Goal: Download file/media

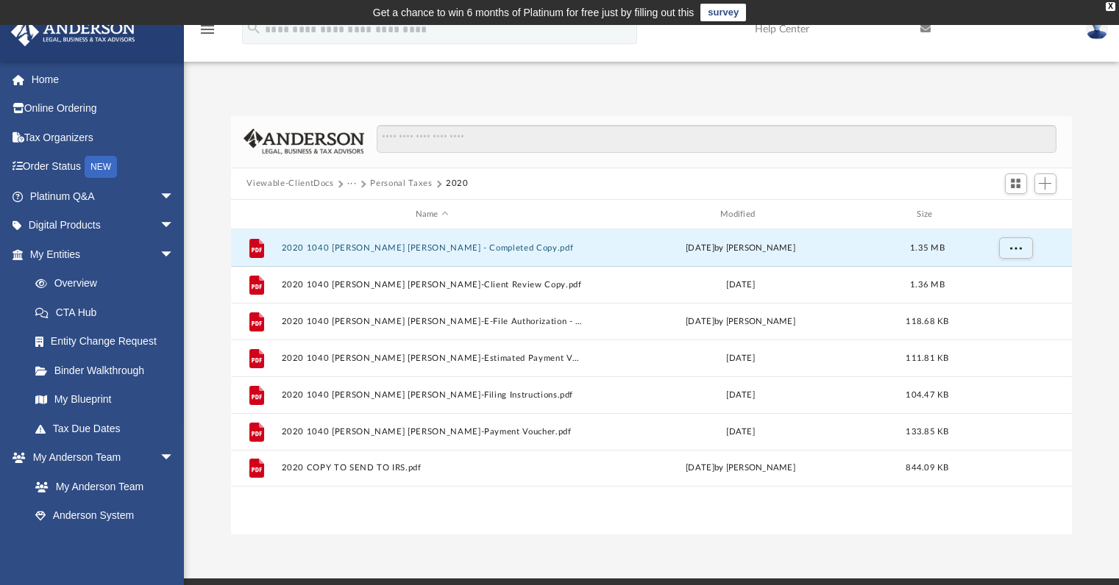
click at [482, 243] on button "2020 1040 [PERSON_NAME] [PERSON_NAME] - Completed Copy.pdf" at bounding box center [432, 248] width 302 height 10
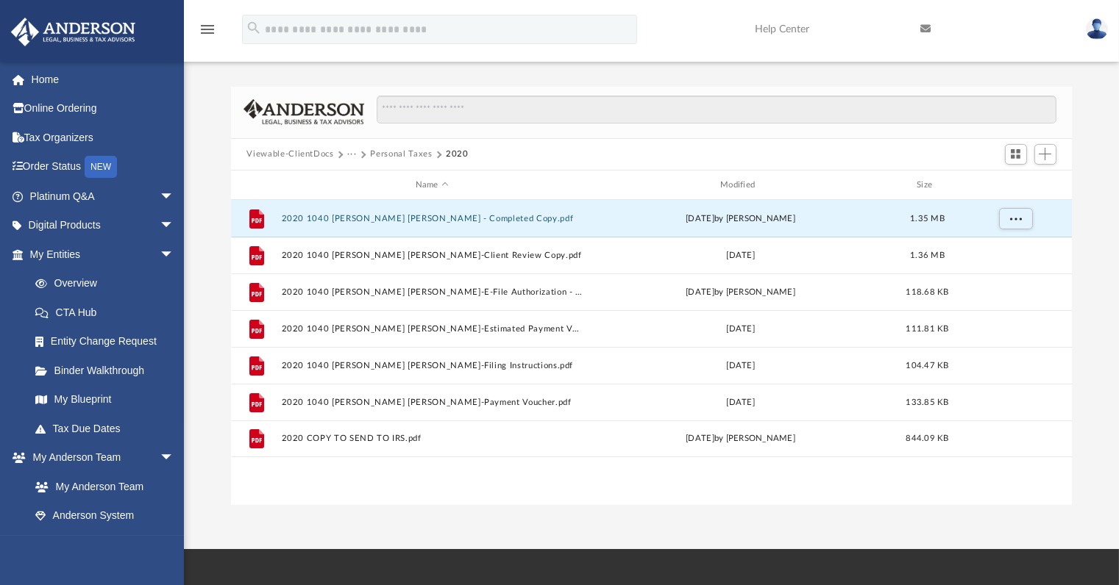
scroll to position [322, 829]
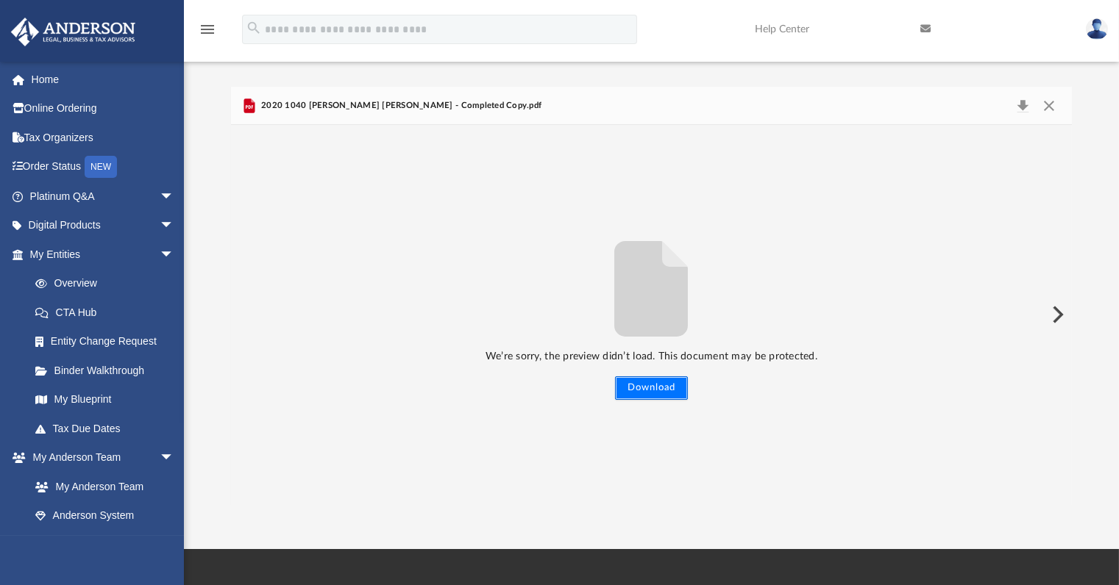
click at [660, 393] on button "Download" at bounding box center [651, 389] width 73 height 24
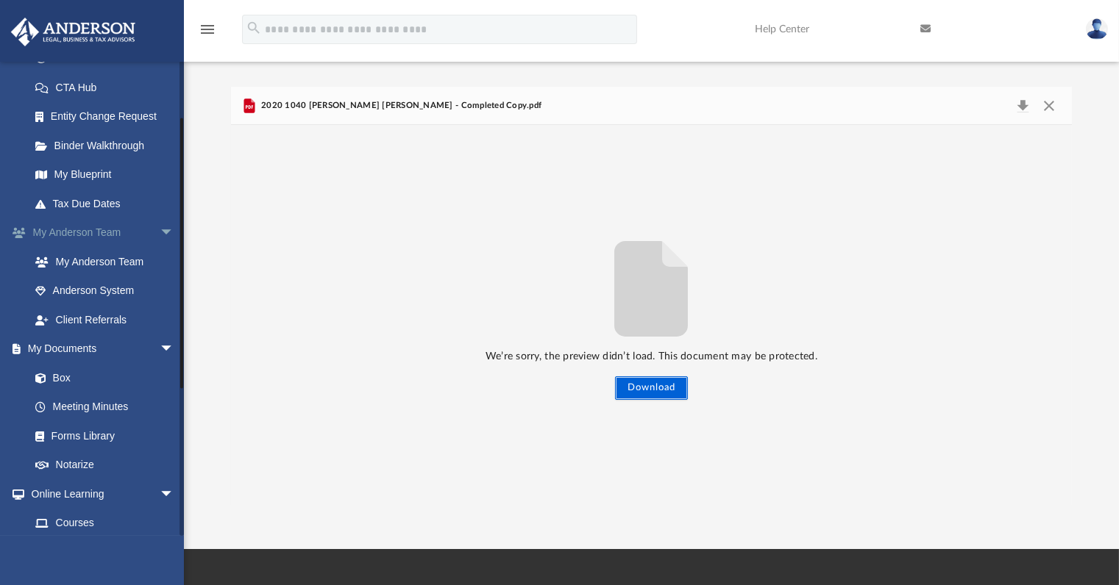
scroll to position [346, 0]
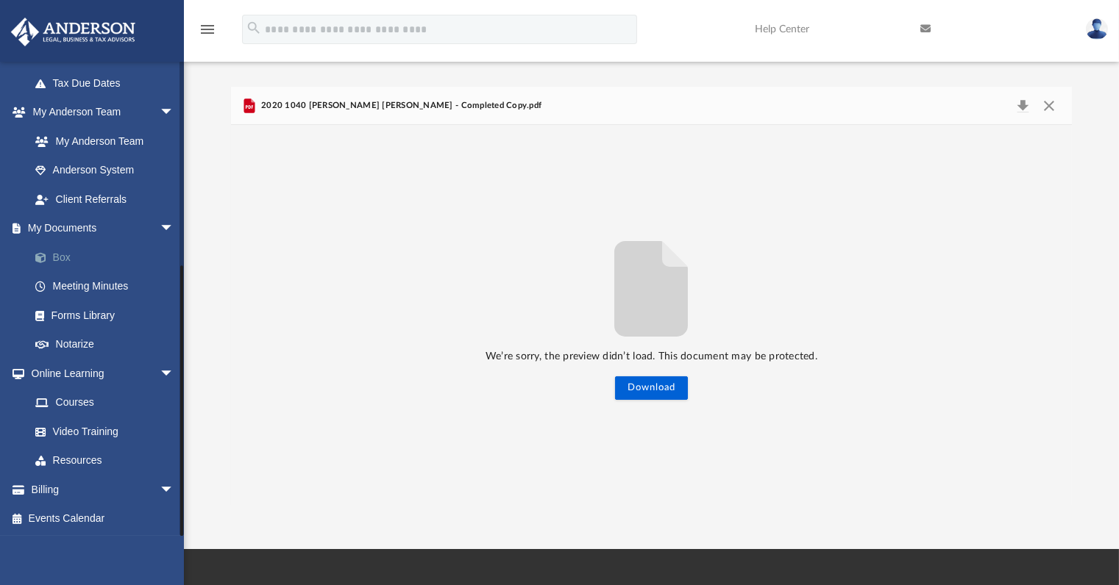
click at [67, 254] on link "Box" at bounding box center [109, 257] width 176 height 29
click at [68, 254] on link "Box" at bounding box center [109, 257] width 176 height 29
click at [1050, 99] on button "Close" at bounding box center [1049, 106] width 26 height 21
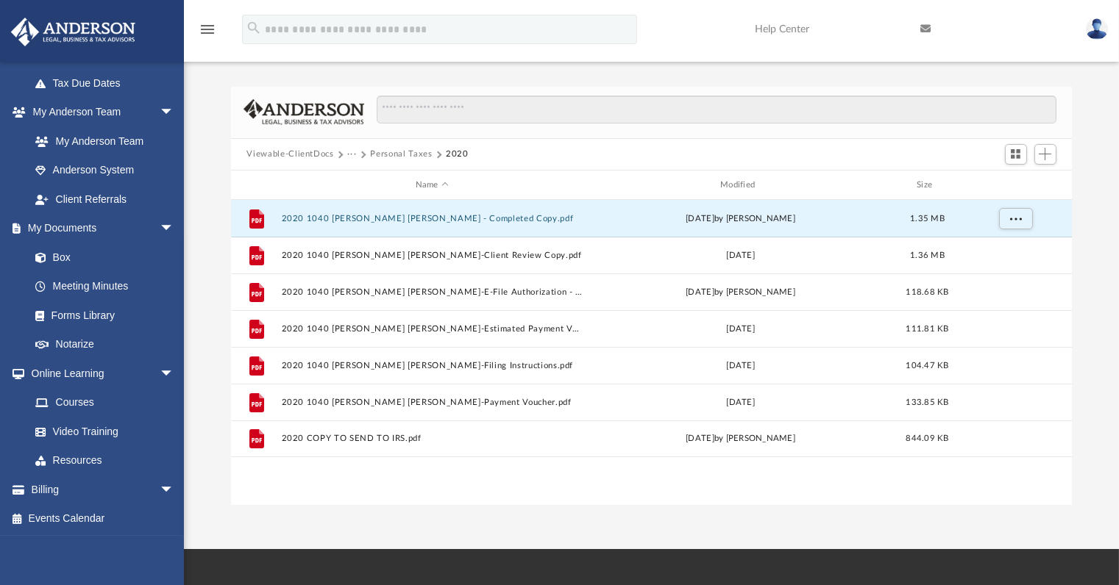
click at [402, 151] on button "Personal Taxes" at bounding box center [401, 154] width 62 height 13
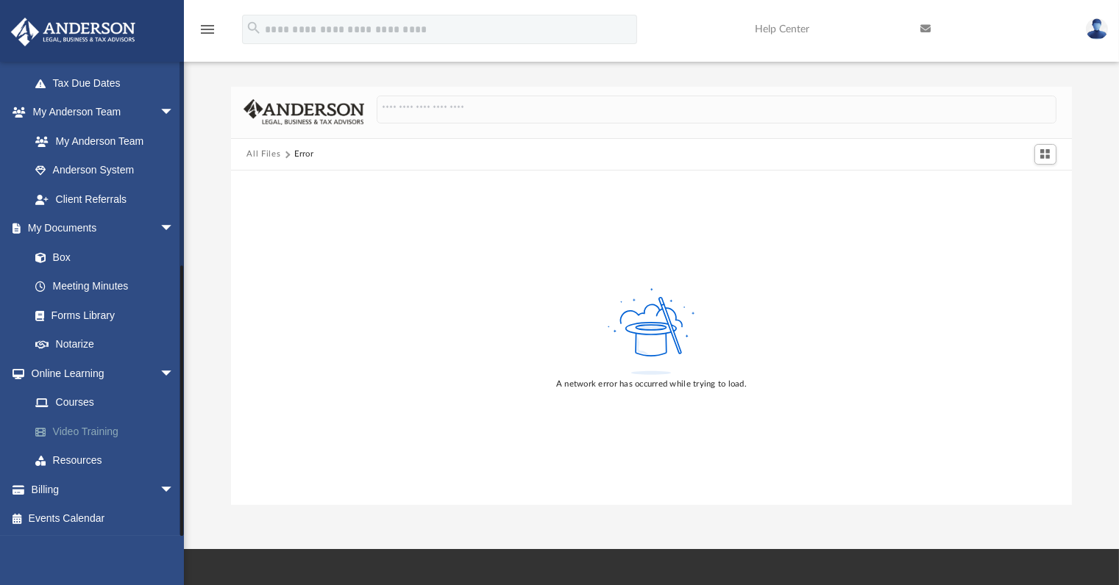
scroll to position [256, 0]
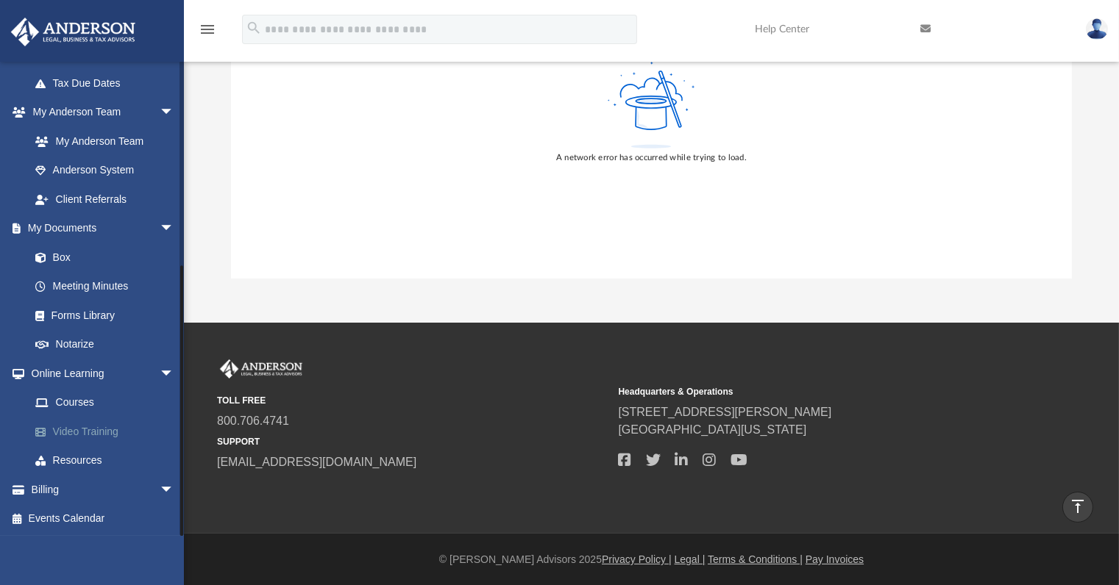
click at [172, 418] on link "Video Training" at bounding box center [109, 431] width 176 height 29
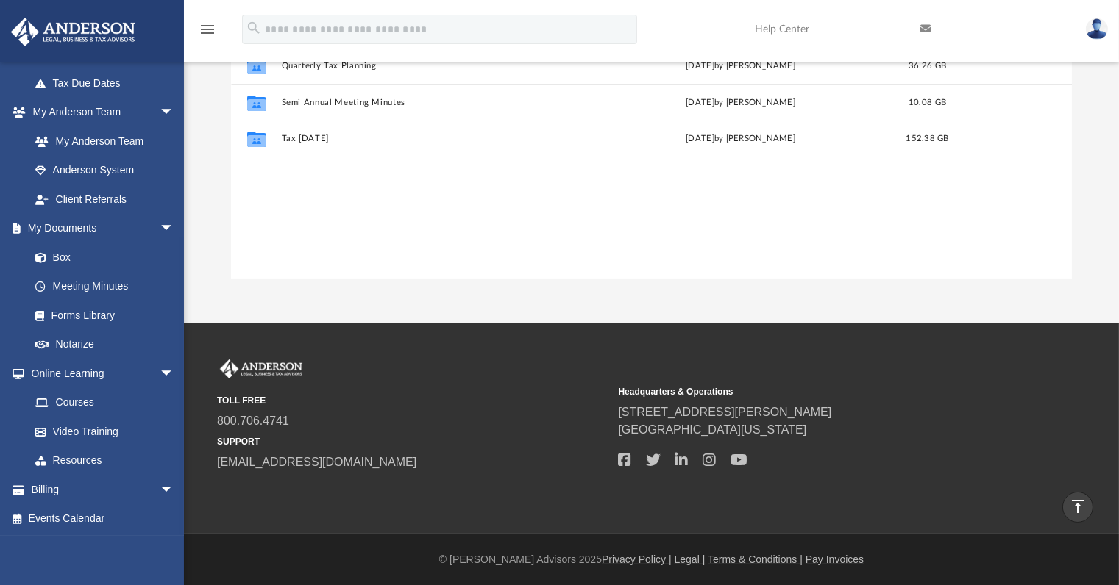
scroll to position [322, 829]
click at [64, 550] on div "[EMAIL_ADDRESS][DOMAIN_NAME] Sign Out [EMAIL_ADDRESS][DOMAIN_NAME] Home Online …" at bounding box center [92, 353] width 184 height 585
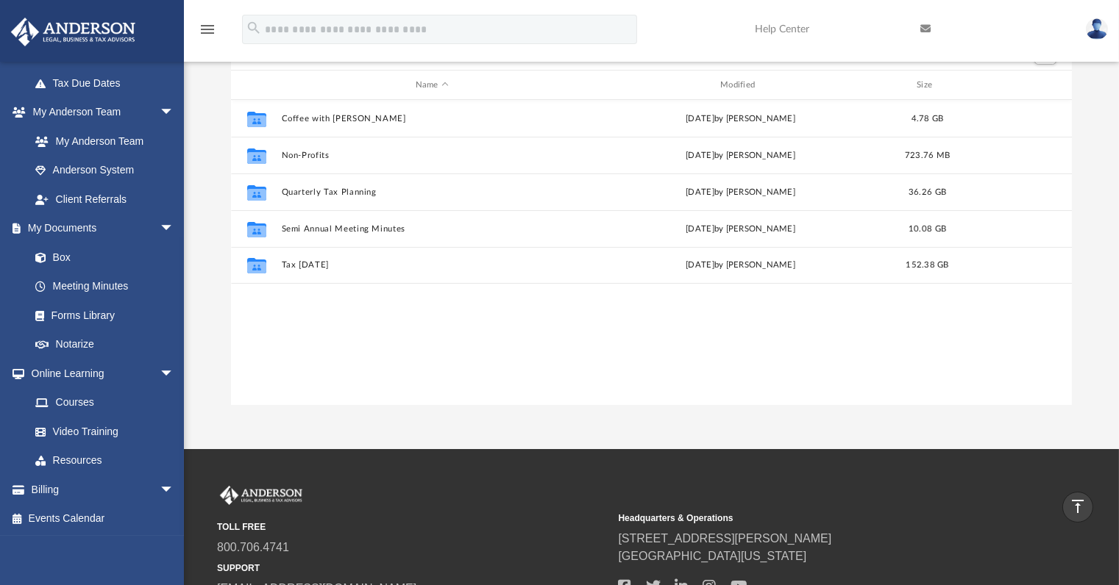
scroll to position [0, 0]
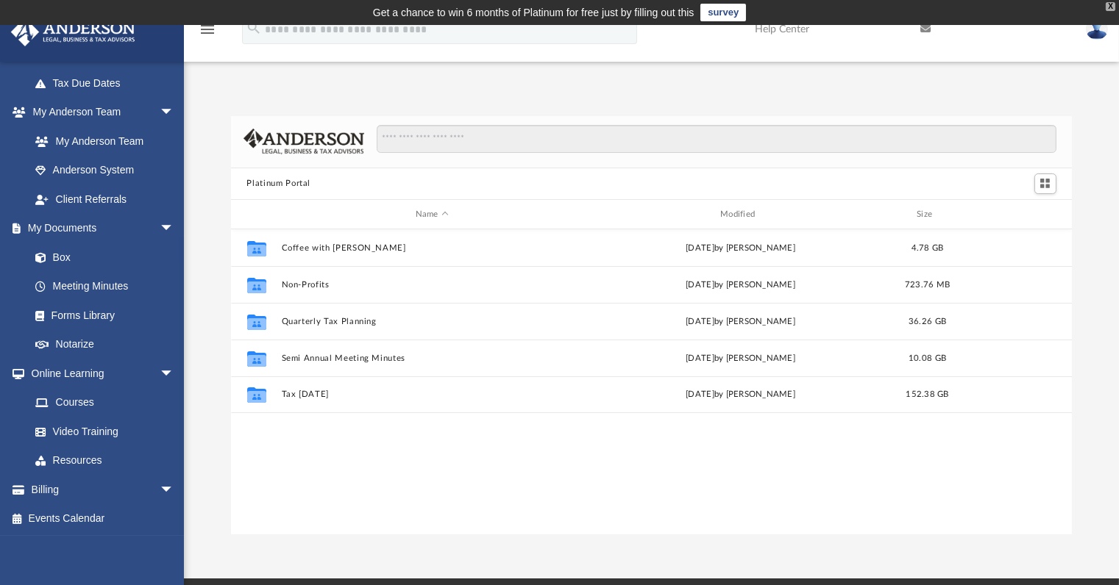
click at [1114, 6] on div "X" at bounding box center [1110, 6] width 10 height 9
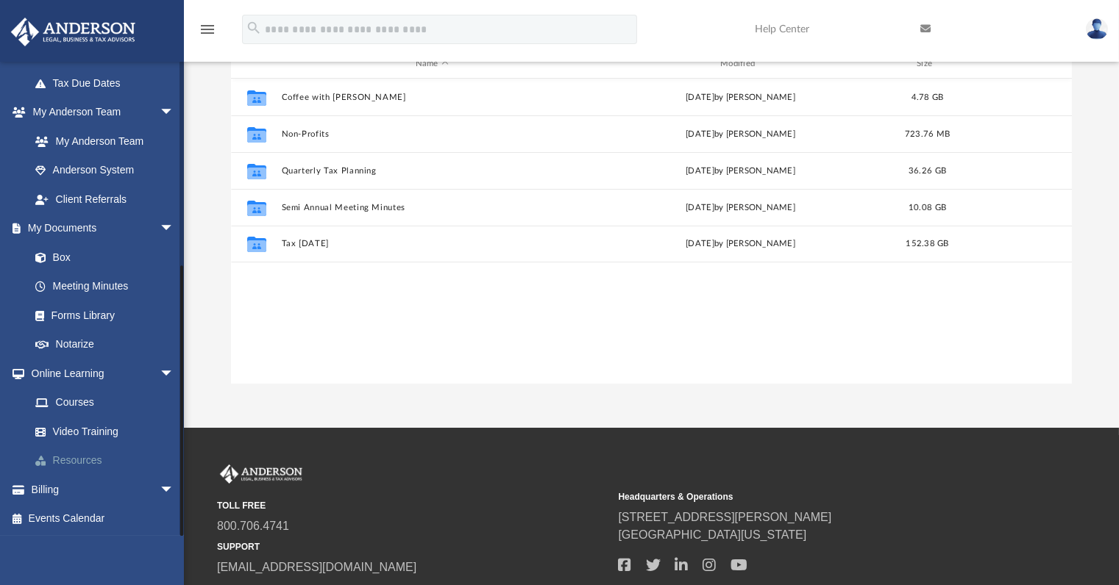
scroll to position [231, 0]
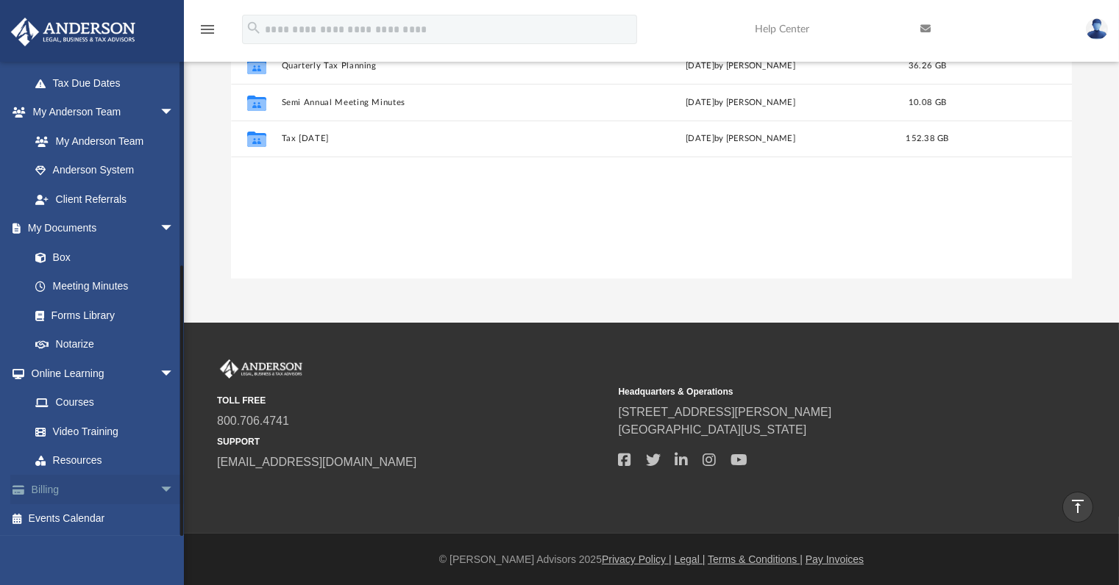
click at [160, 488] on span "arrow_drop_down" at bounding box center [174, 490] width 29 height 30
click at [65, 257] on link "Box" at bounding box center [109, 257] width 176 height 29
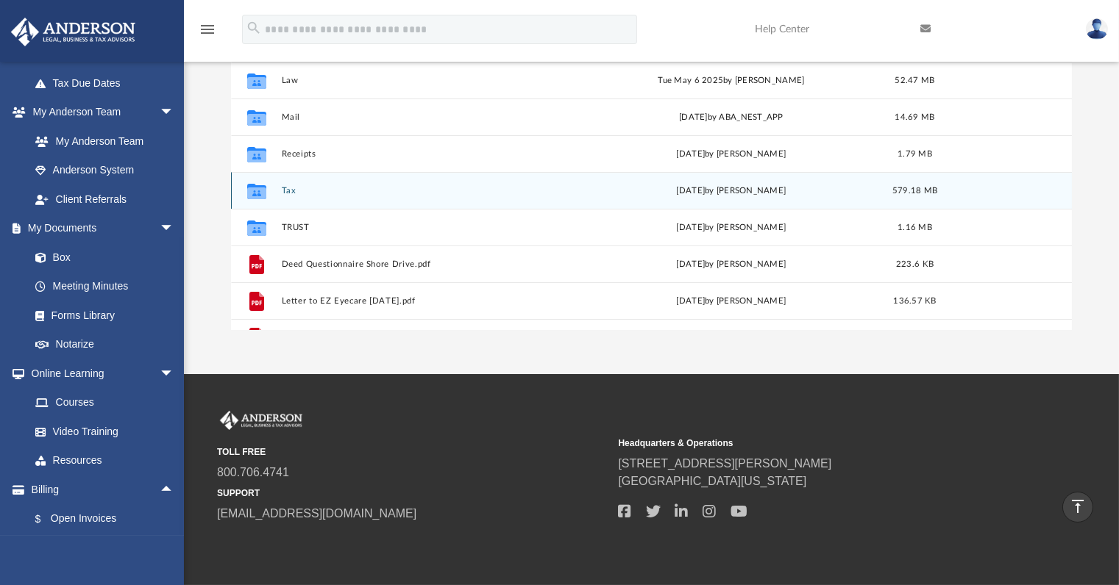
scroll to position [322, 829]
click at [285, 194] on button "Tax" at bounding box center [429, 191] width 296 height 10
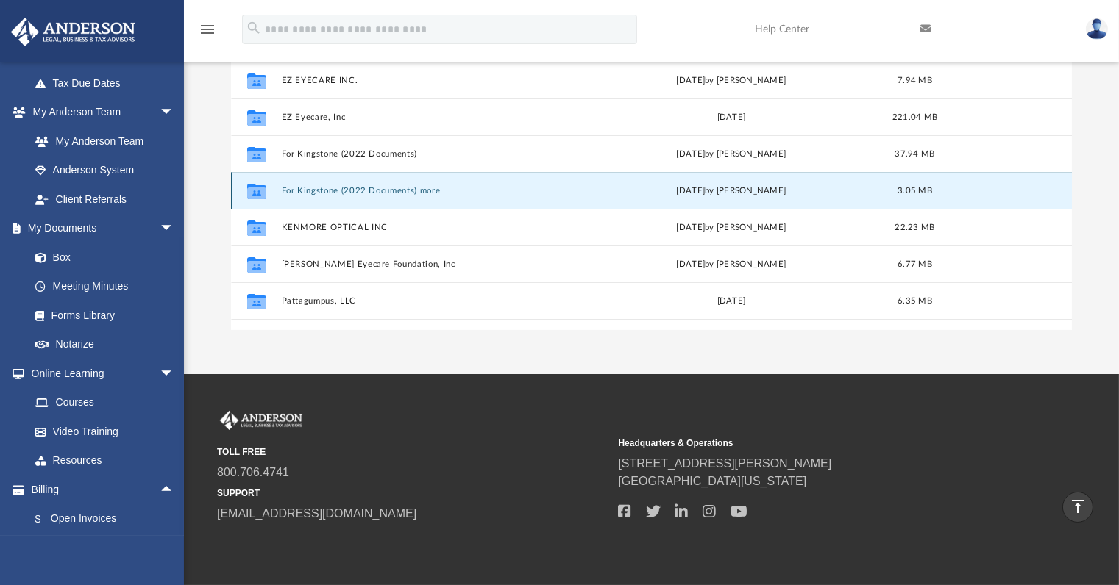
click at [289, 190] on button "For Kingstone (2022 Documents) more" at bounding box center [429, 191] width 296 height 10
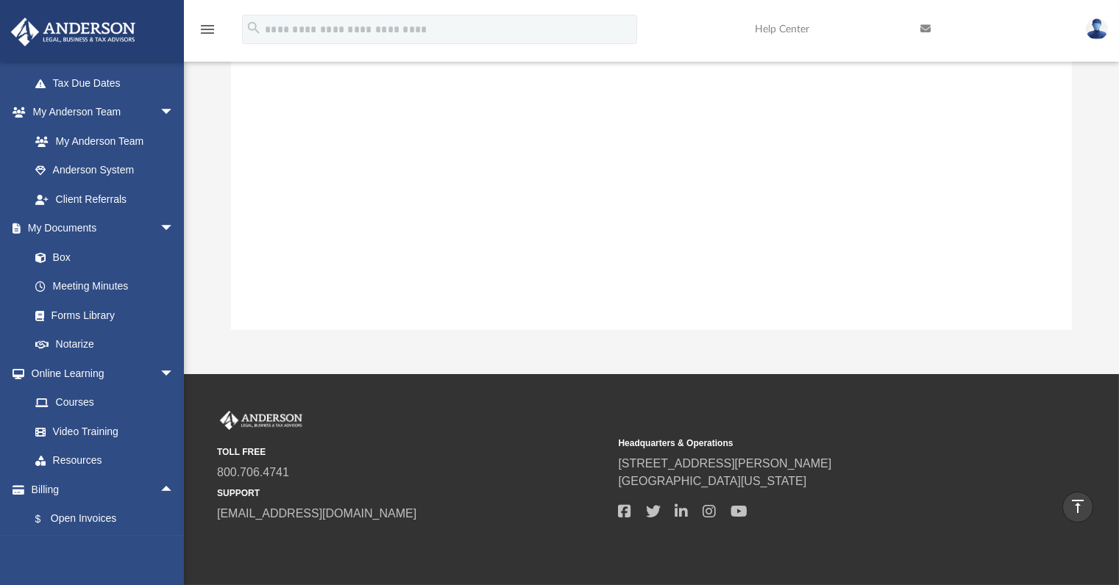
scroll to position [0, 0]
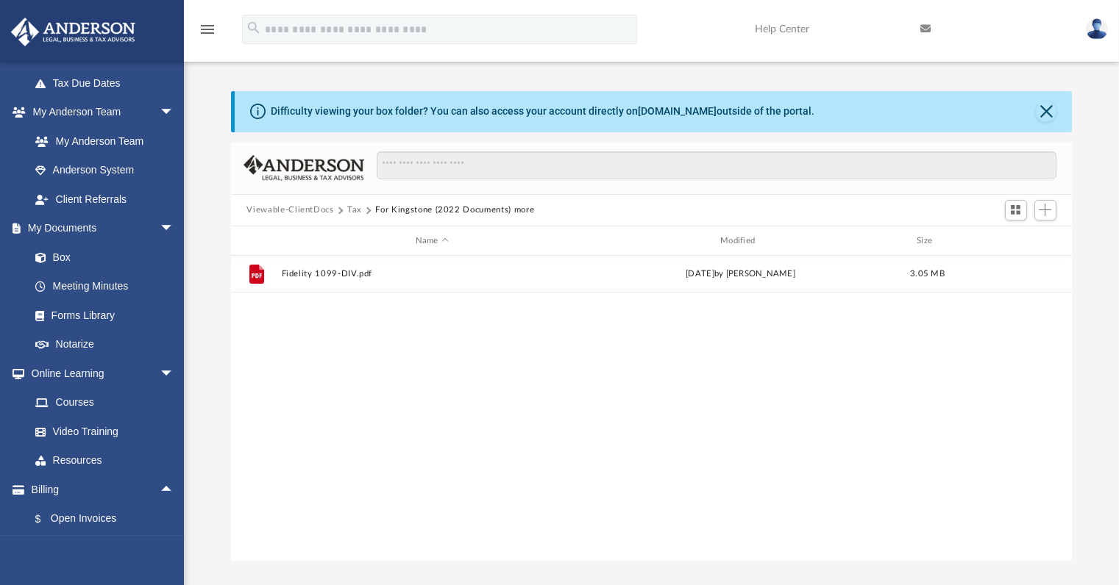
click at [352, 209] on button "Tax" at bounding box center [354, 210] width 15 height 13
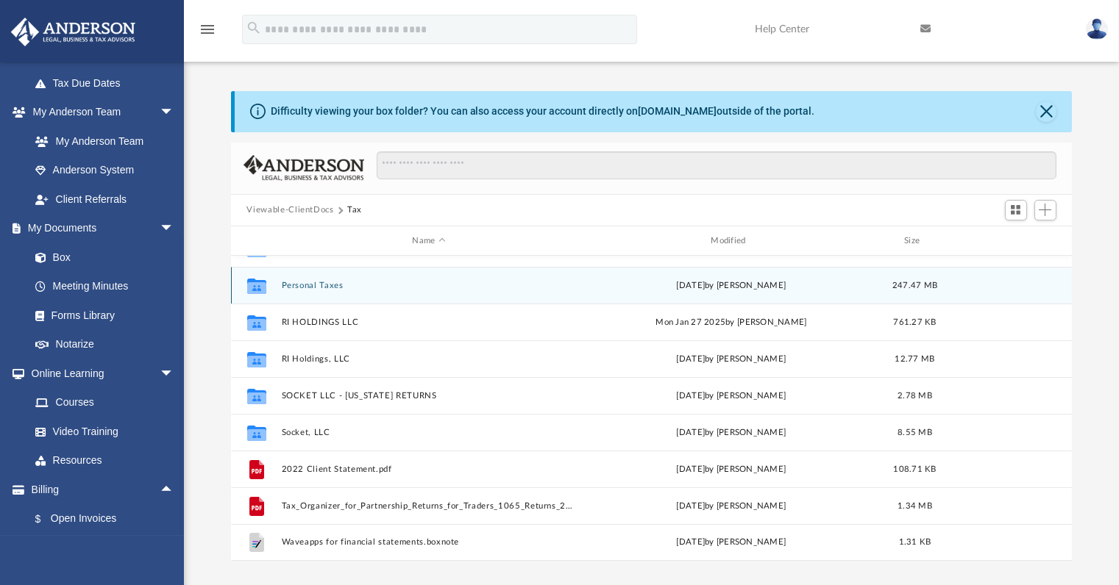
click at [313, 286] on button "Personal Taxes" at bounding box center [429, 286] width 296 height 10
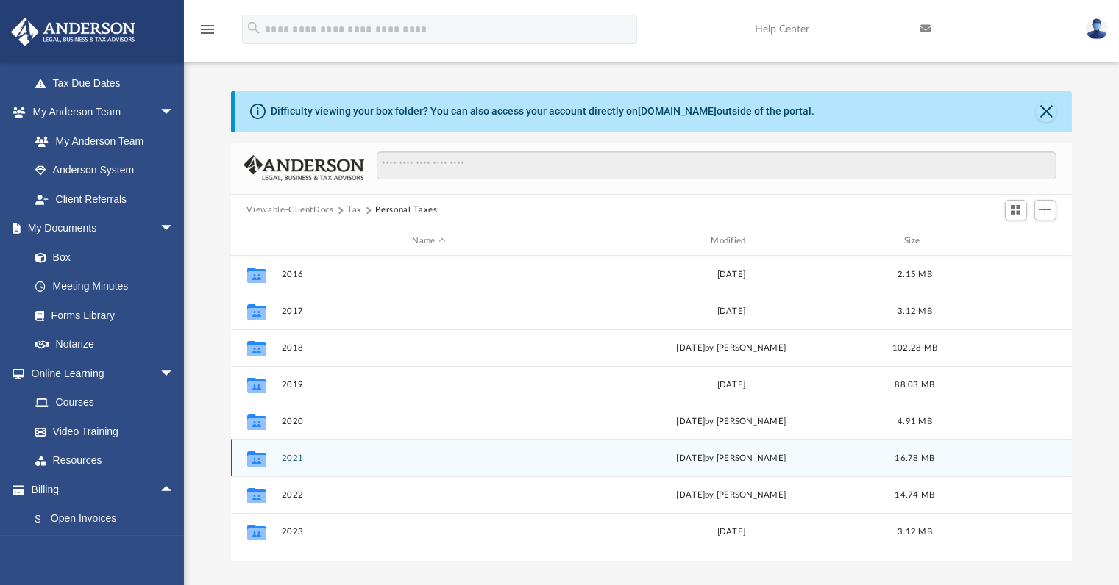
scroll to position [26, 0]
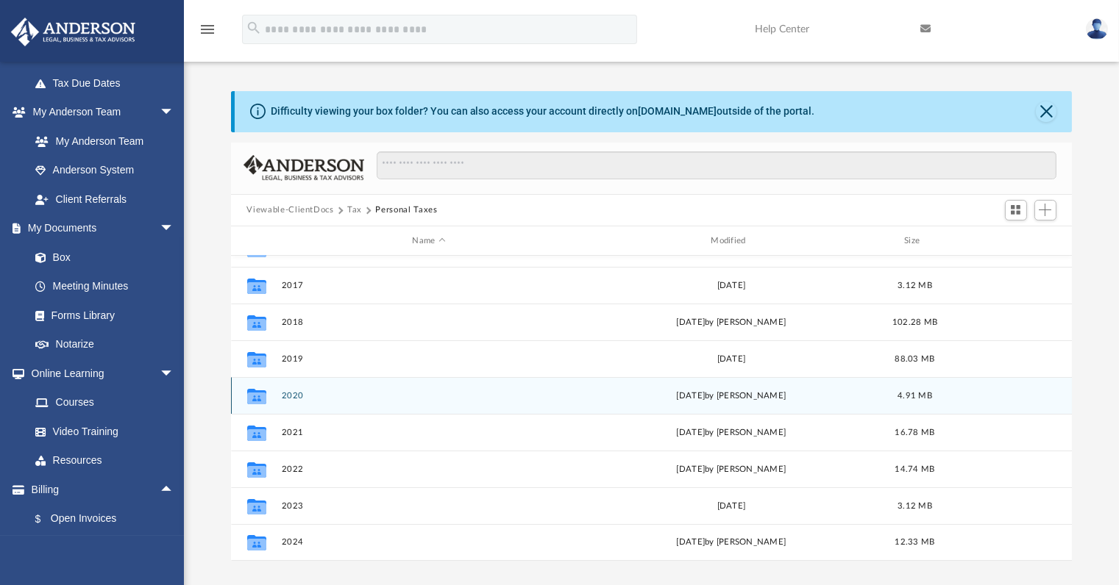
click at [292, 399] on button "2020" at bounding box center [429, 396] width 296 height 10
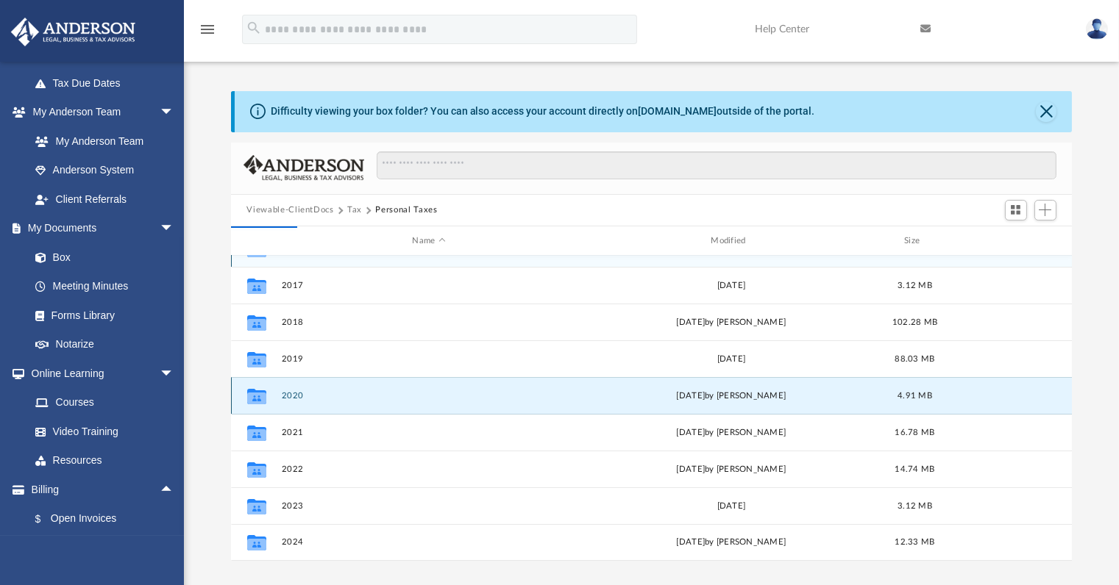
scroll to position [0, 0]
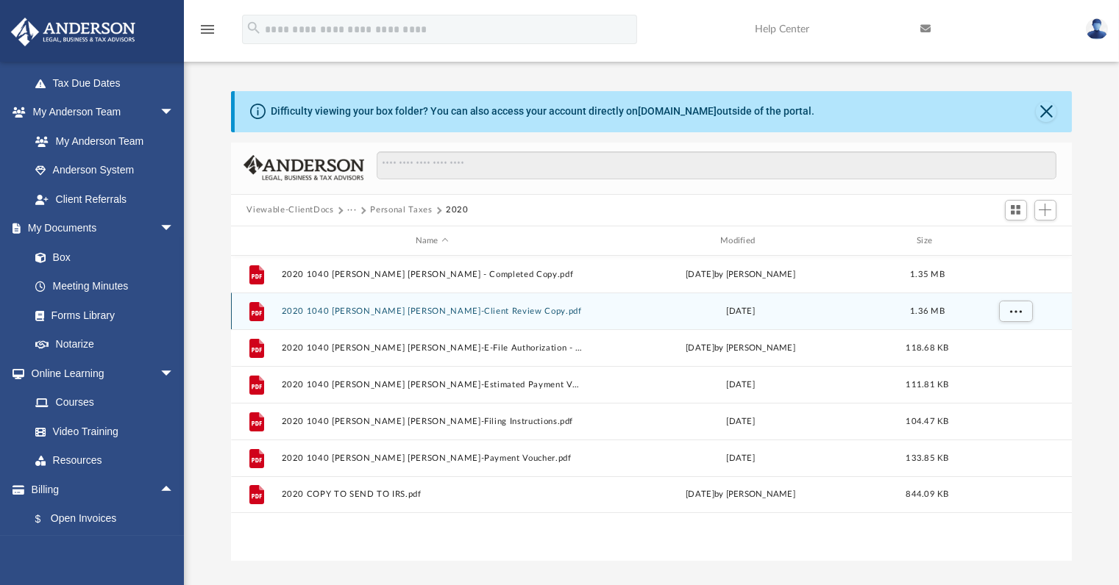
click at [492, 309] on button "2020 1040 [PERSON_NAME] [PERSON_NAME]-Client Review Copy.pdf" at bounding box center [432, 312] width 302 height 10
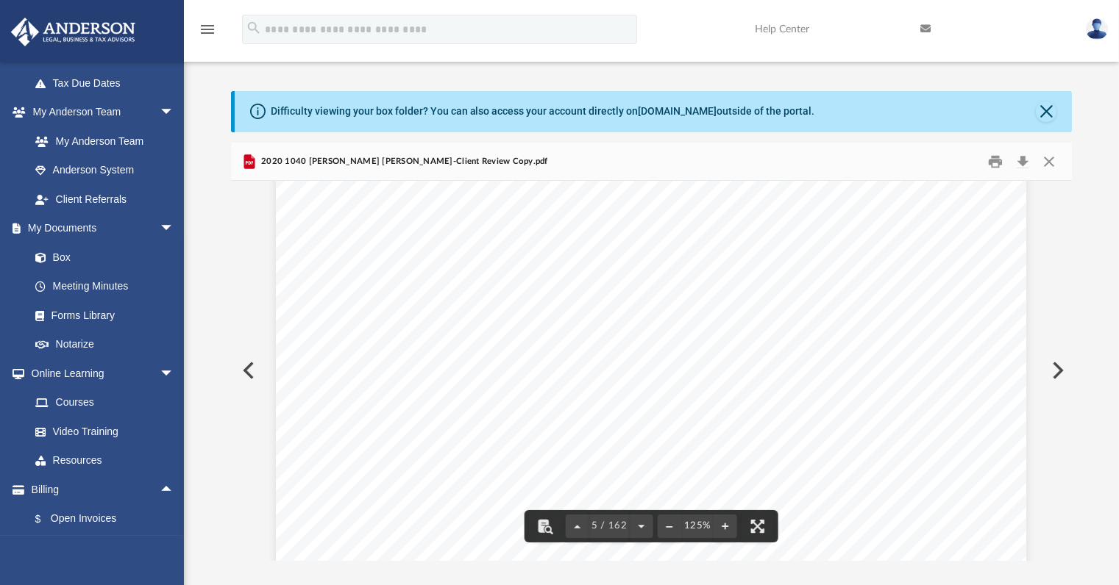
scroll to position [4014, 0]
drag, startPoint x: 471, startPoint y: 313, endPoint x: 358, endPoint y: 317, distance: 113.3
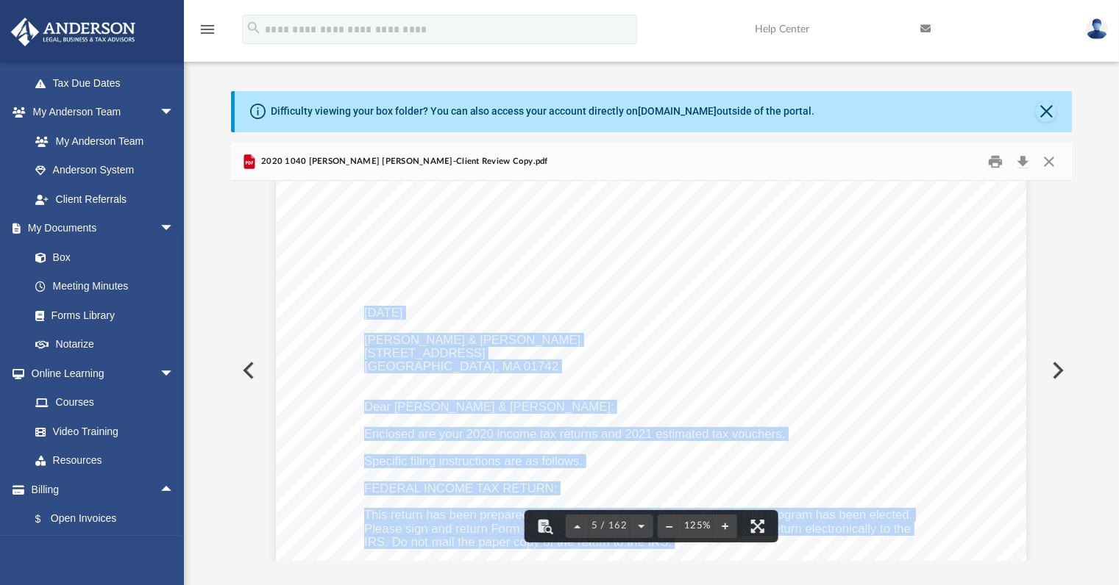
drag, startPoint x: 360, startPoint y: 313, endPoint x: 458, endPoint y: 302, distance: 99.2
click at [393, 315] on span "[DATE]" at bounding box center [383, 313] width 38 height 13
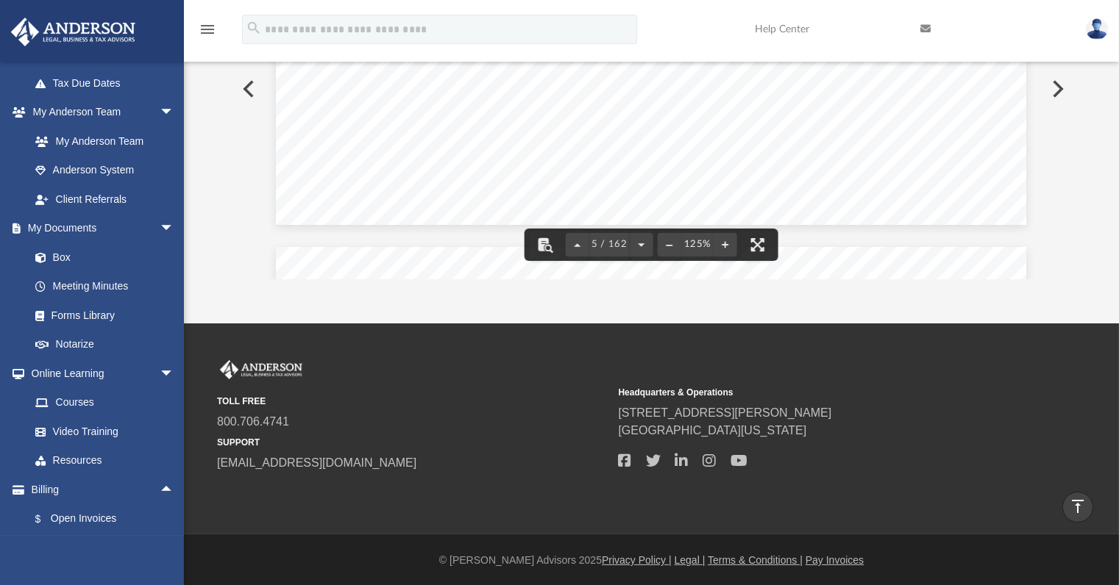
scroll to position [0, 0]
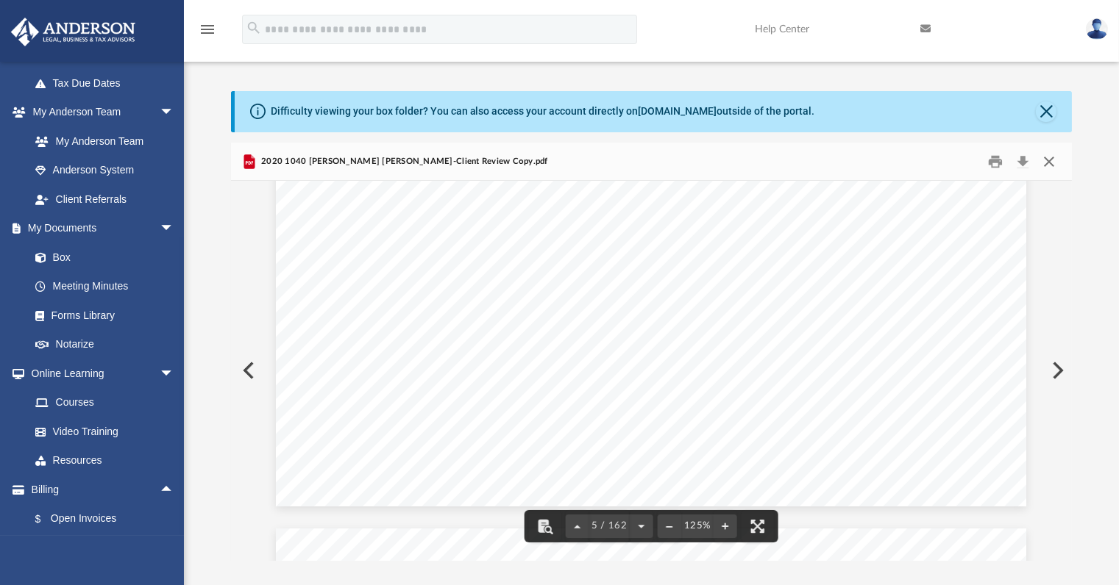
click at [1047, 163] on button "Close" at bounding box center [1049, 161] width 26 height 23
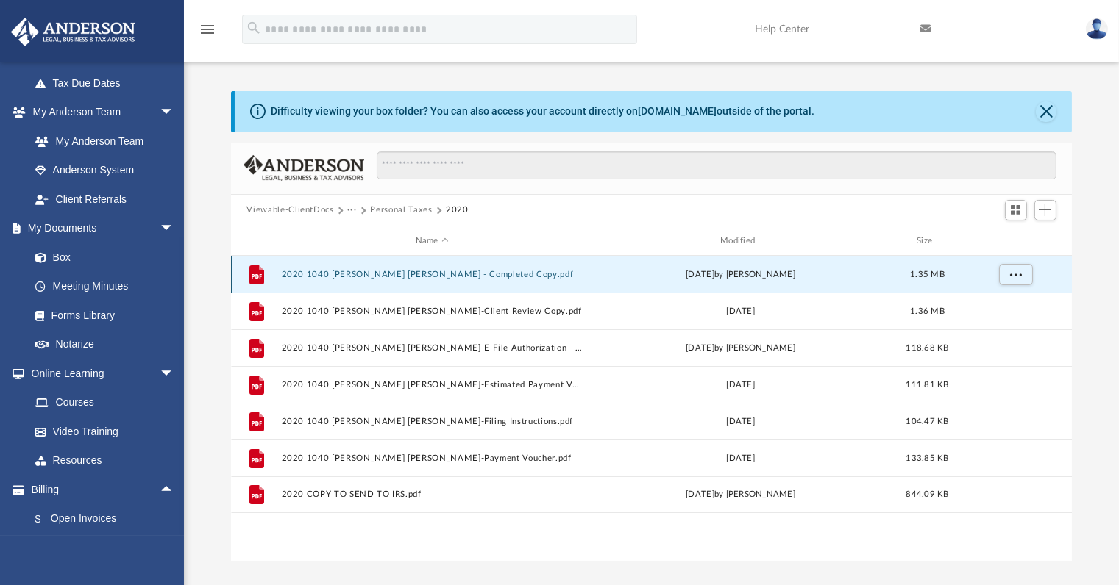
click at [391, 273] on button "2020 1040 [PERSON_NAME] [PERSON_NAME] - Completed Copy.pdf" at bounding box center [432, 275] width 302 height 10
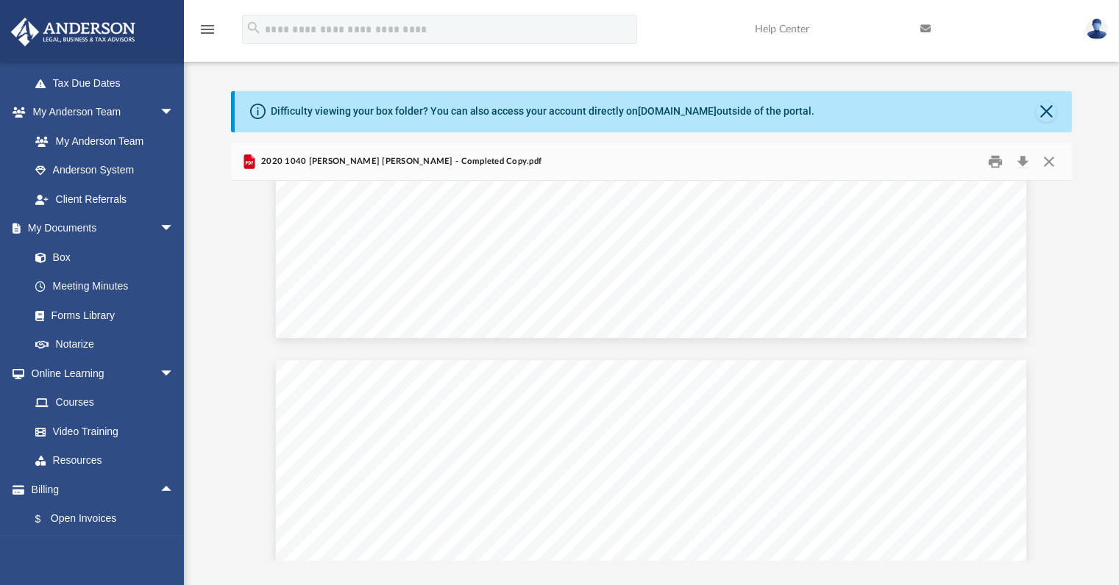
scroll to position [3800, 0]
